Goal: Task Accomplishment & Management: Manage account settings

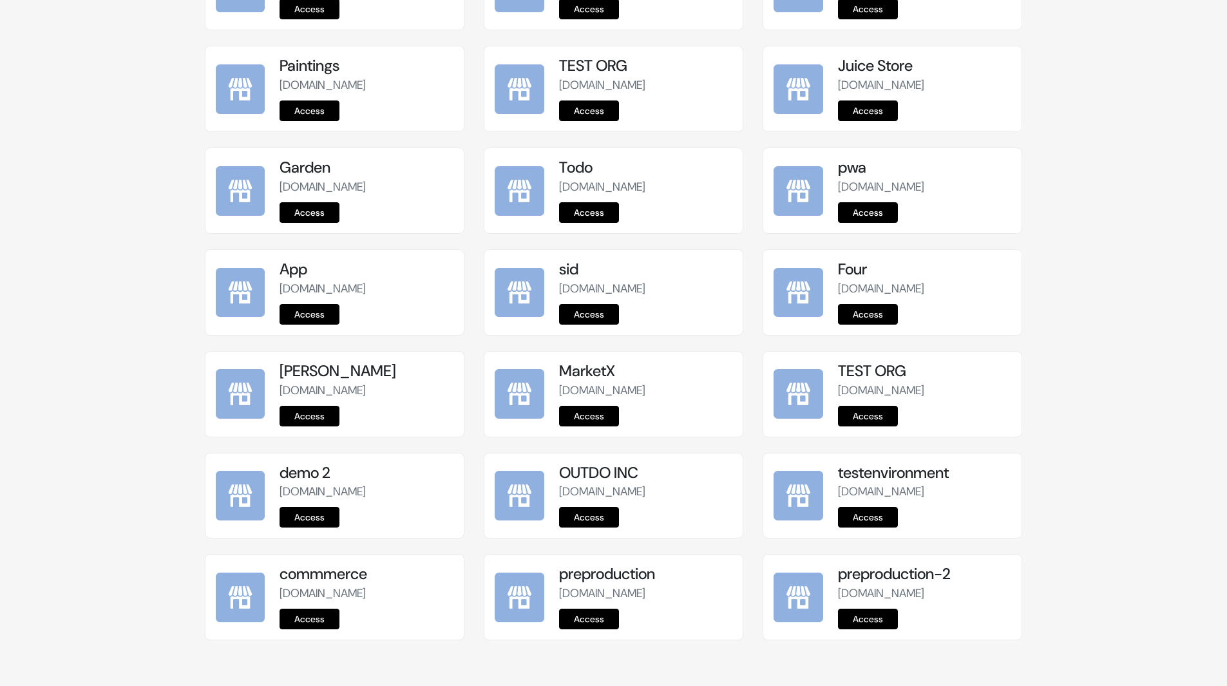
scroll to position [1426, 0]
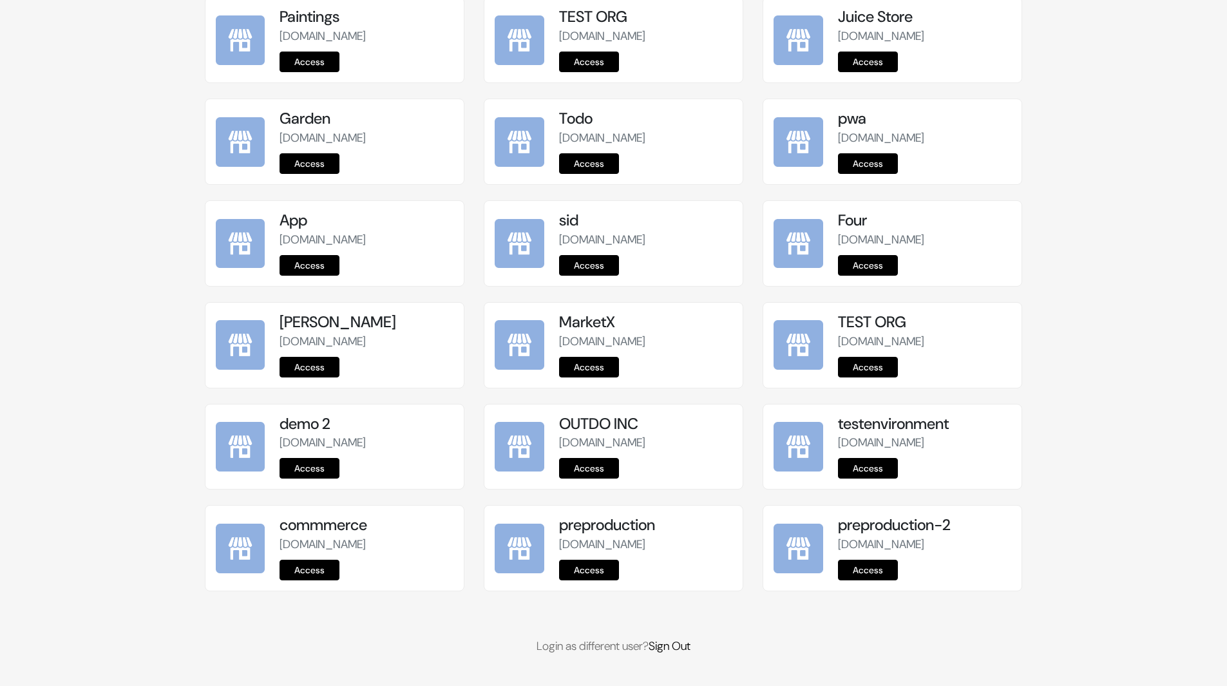
click at [608, 561] on link "Access" at bounding box center [589, 570] width 60 height 21
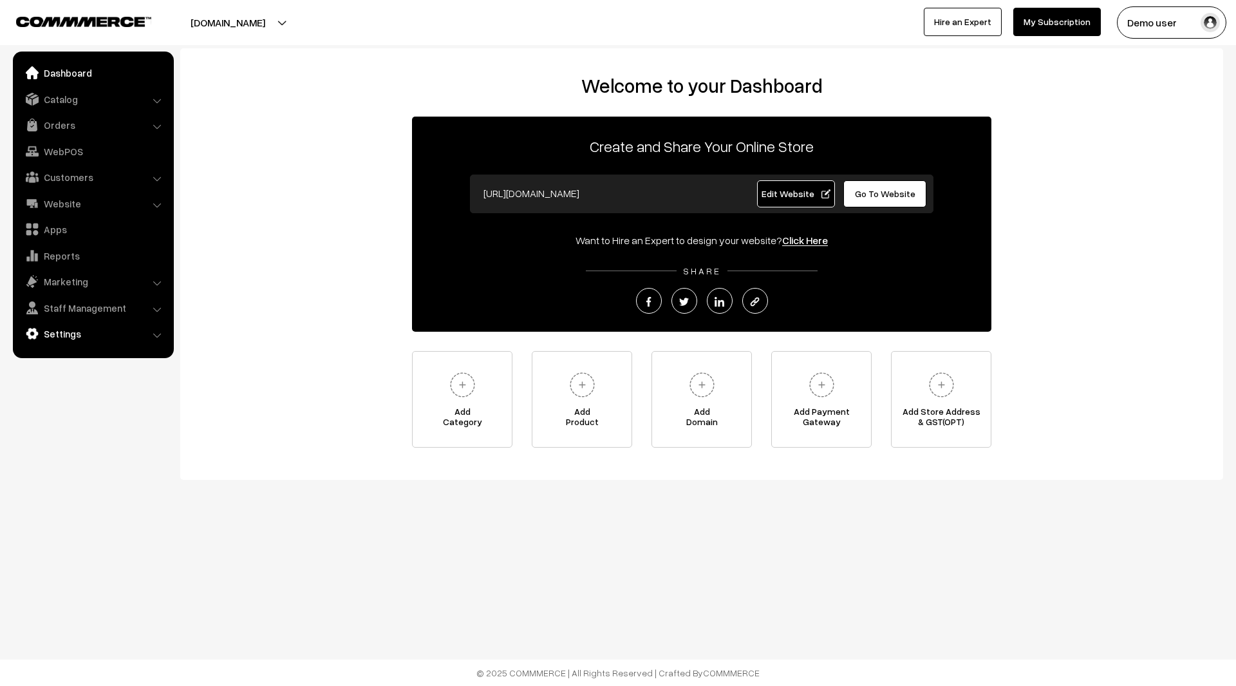
click at [90, 326] on link "Settings" at bounding box center [92, 333] width 153 height 23
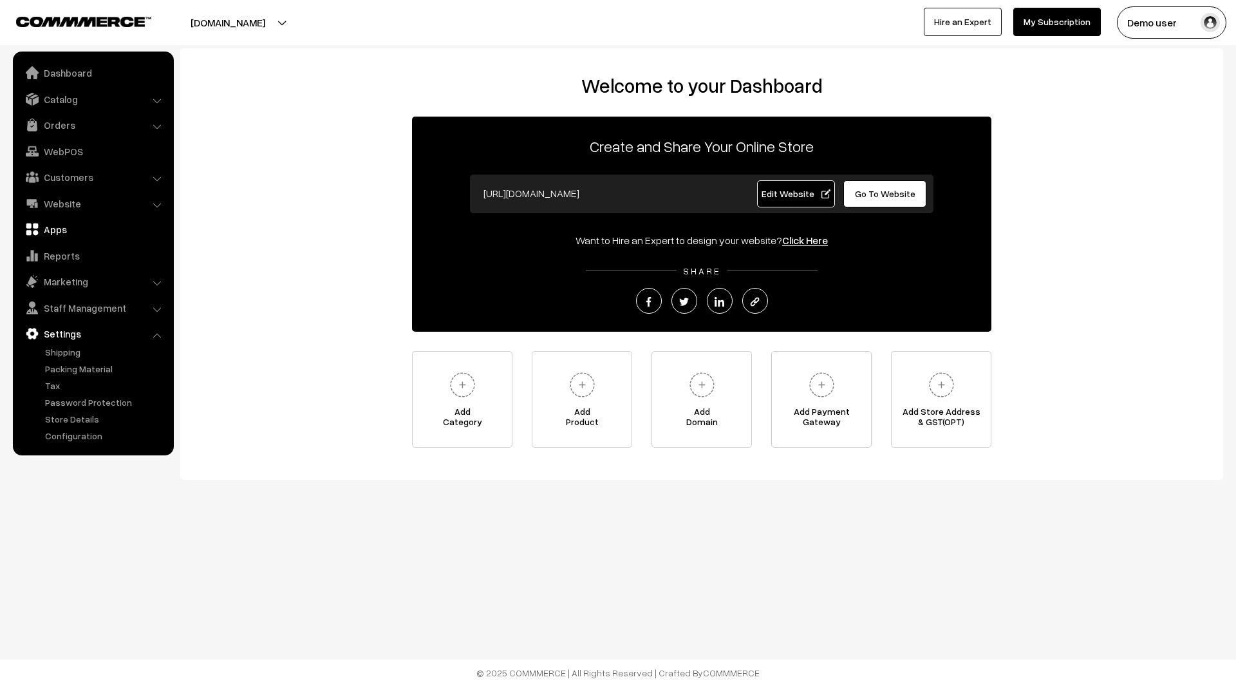
click at [72, 232] on link "Apps" at bounding box center [92, 229] width 153 height 23
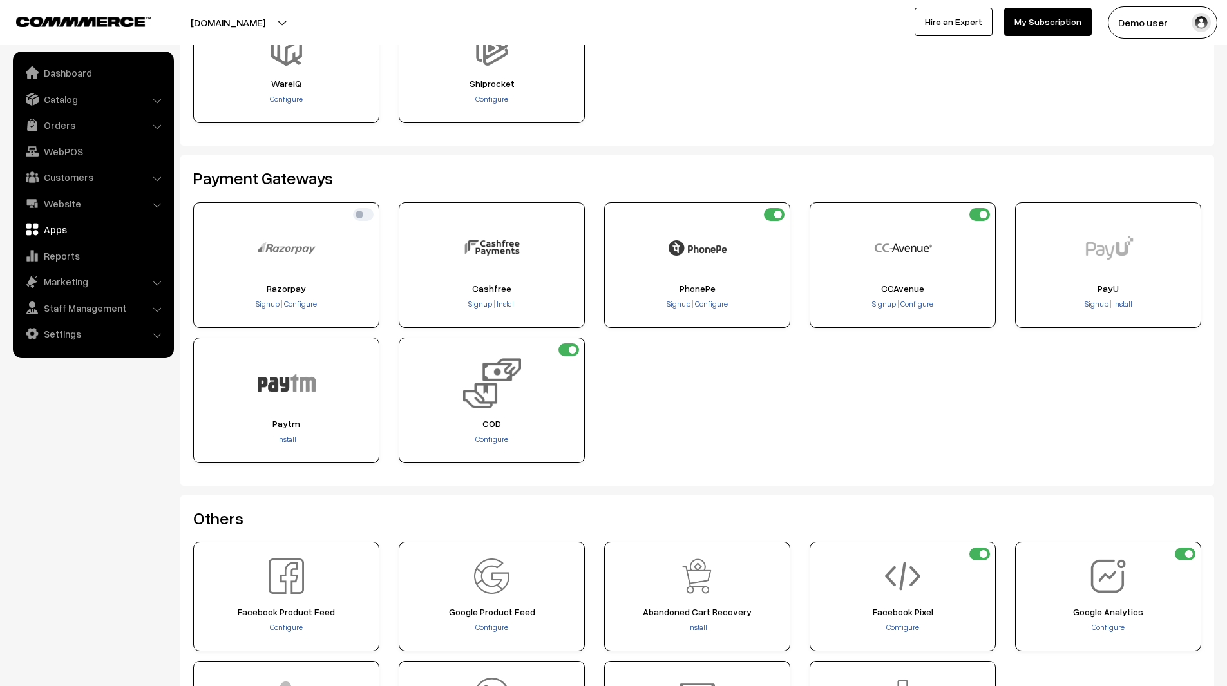
scroll to position [133, 0]
